Goal: Information Seeking & Learning: Check status

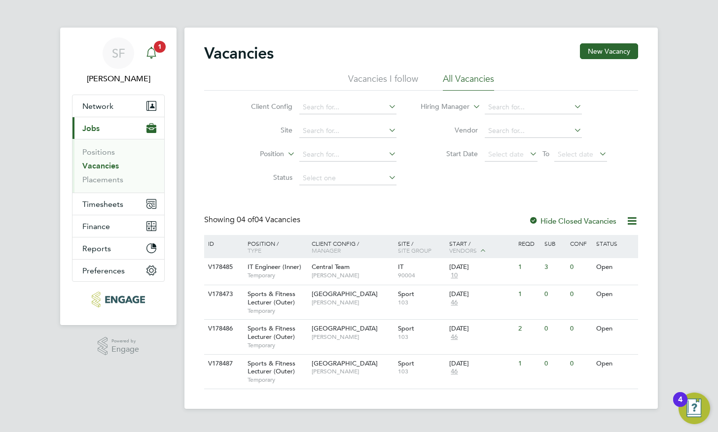
click at [157, 54] on icon "Main navigation" at bounding box center [151, 53] width 12 height 12
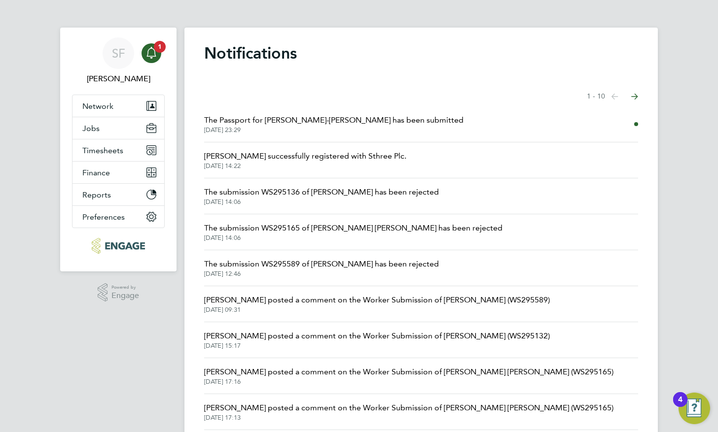
click at [316, 122] on span "The Passport for [PERSON_NAME]-[PERSON_NAME] has been submitted" at bounding box center [333, 120] width 259 height 12
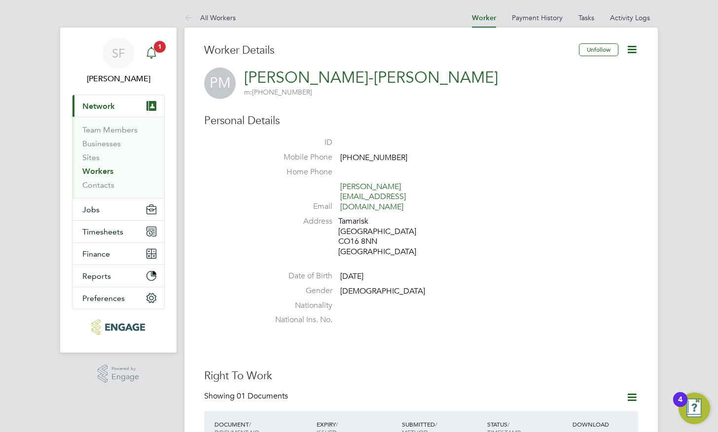
click at [156, 58] on icon "Main navigation" at bounding box center [151, 53] width 12 height 12
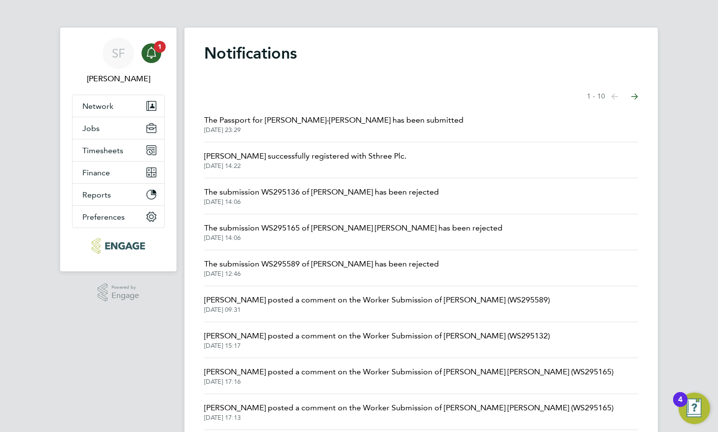
click at [487, 298] on span "[PERSON_NAME] posted a comment on the Worker Submission of [PERSON_NAME] (WS295…" at bounding box center [377, 300] width 346 height 12
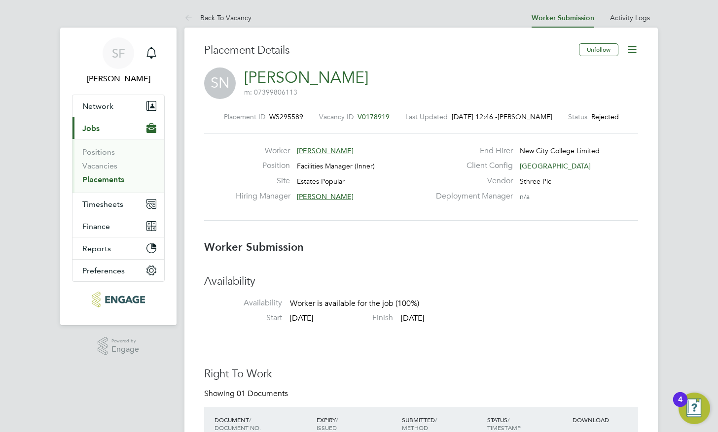
click at [360, 114] on span "V0178919" at bounding box center [374, 116] width 32 height 9
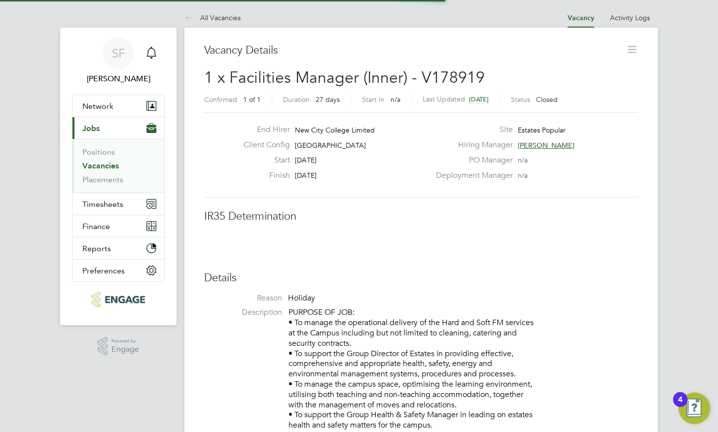
scroll to position [5, 5]
